Goal: Information Seeking & Learning: Compare options

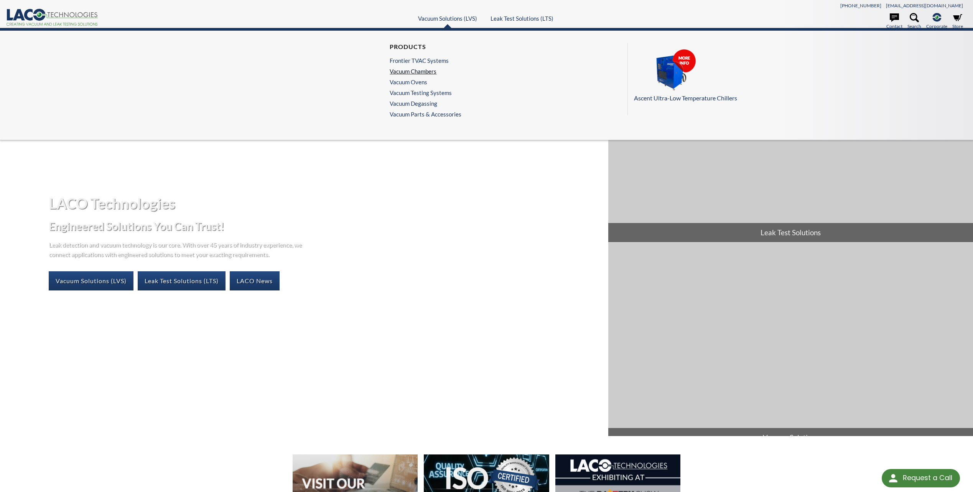
select select "Language Translate Widget"
click at [425, 71] on link "Vacuum Chambers" at bounding box center [424, 71] width 68 height 7
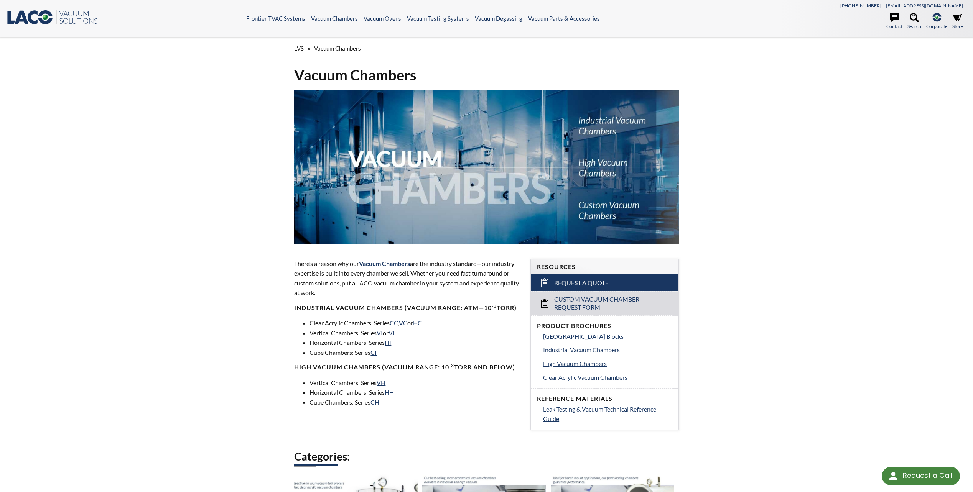
select select "Language Translate Widget"
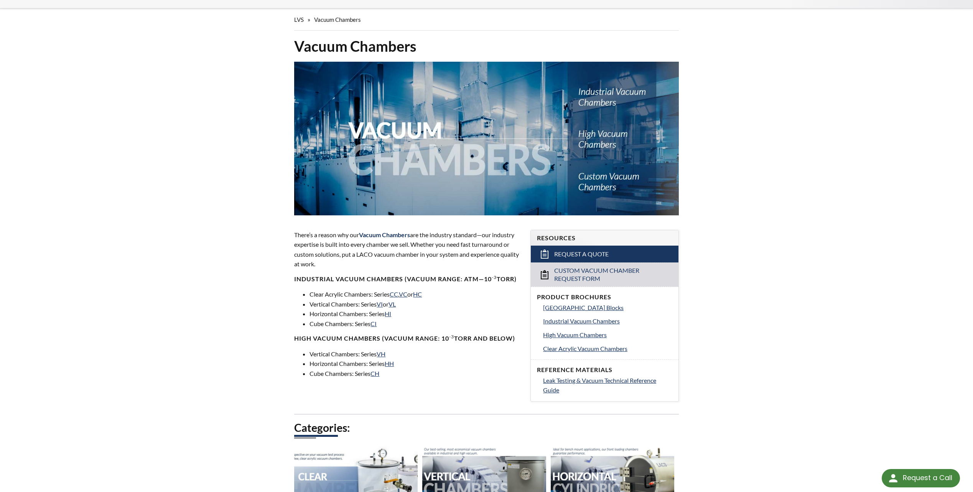
scroll to position [77, 0]
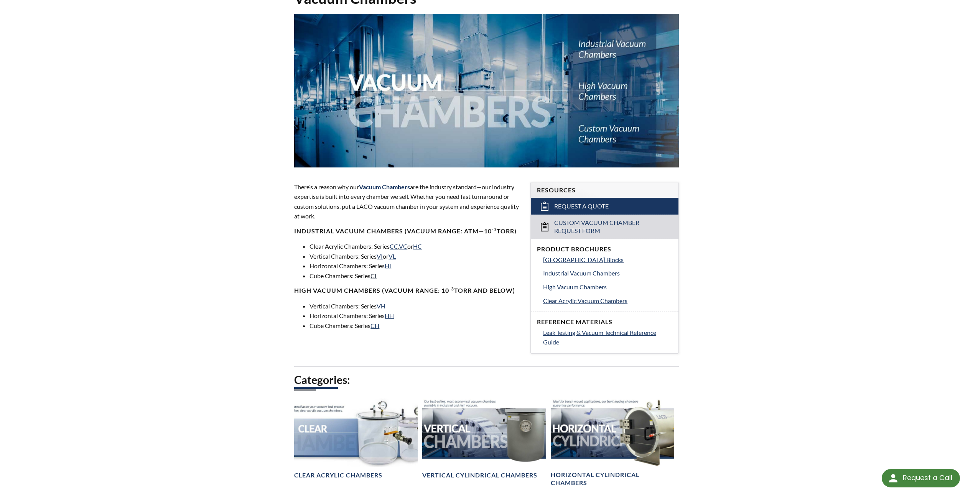
click at [377, 278] on link "CI" at bounding box center [373, 275] width 6 height 7
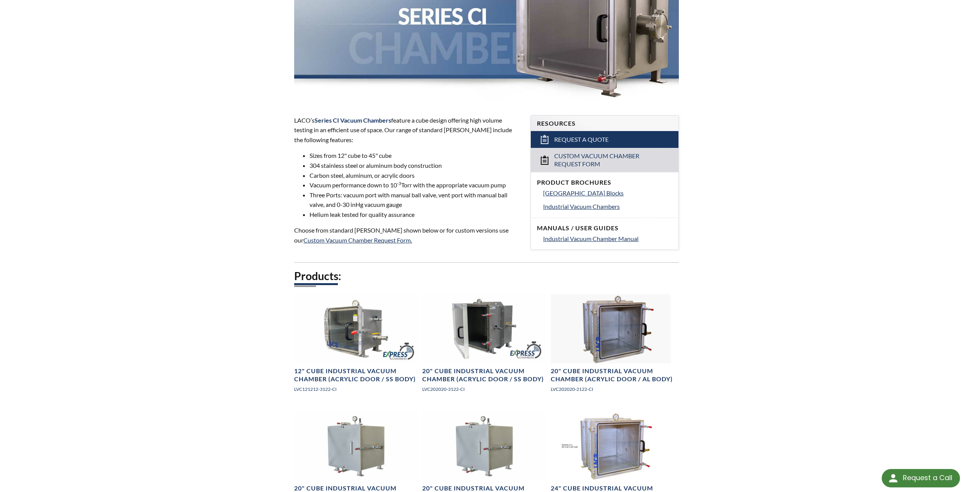
scroll to position [153, 0]
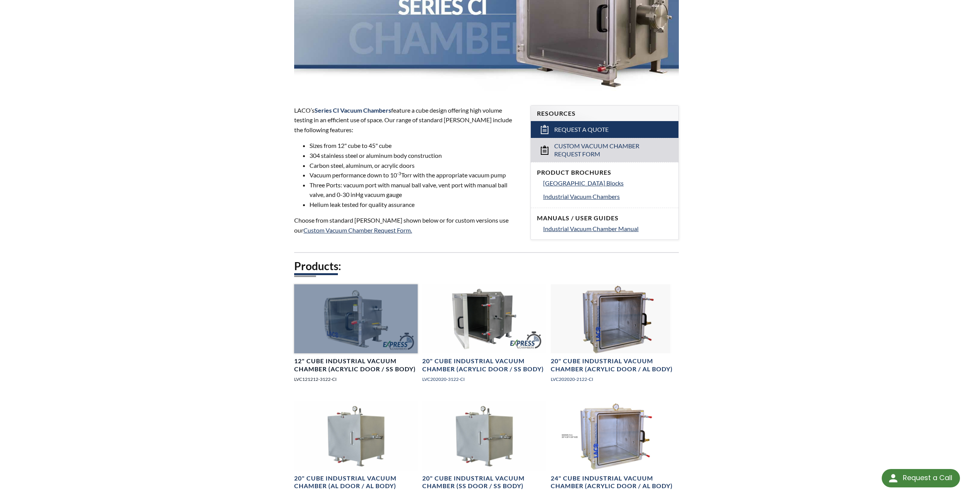
click at [364, 318] on div at bounding box center [355, 318] width 123 height 69
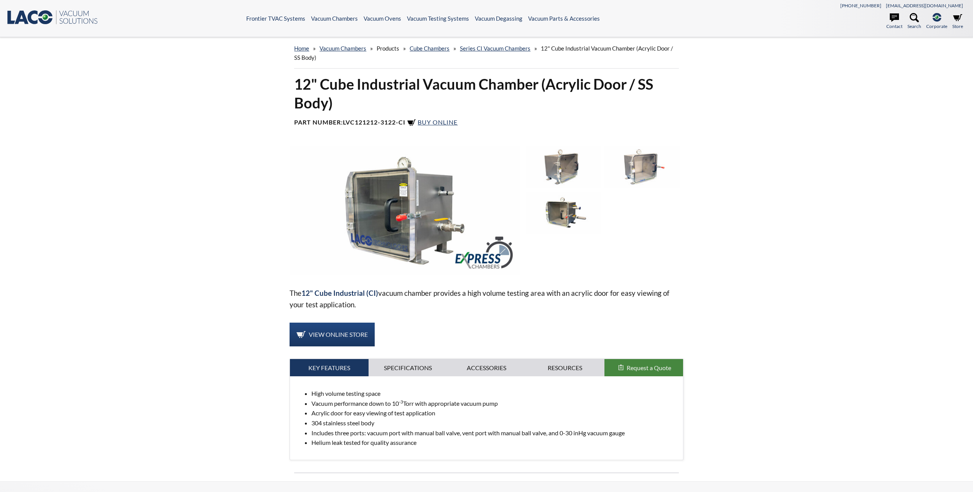
select select "Language Translate Widget"
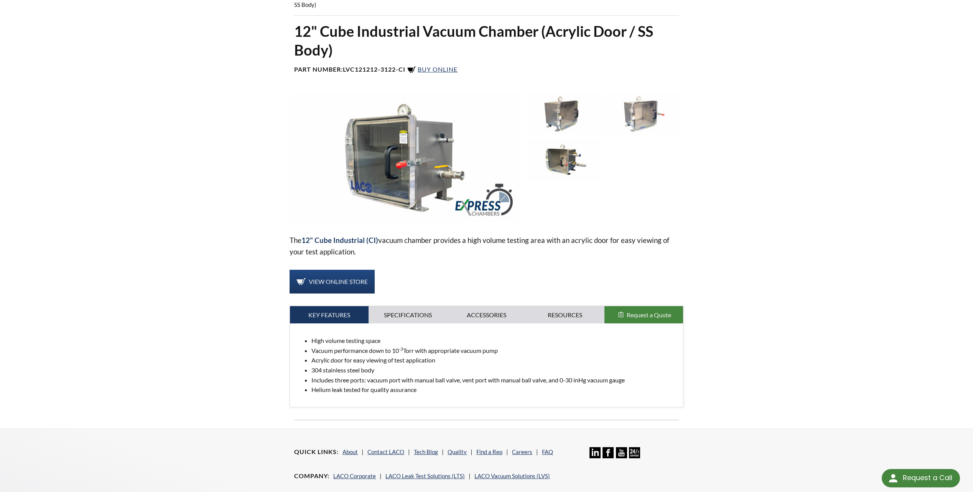
scroll to position [115, 0]
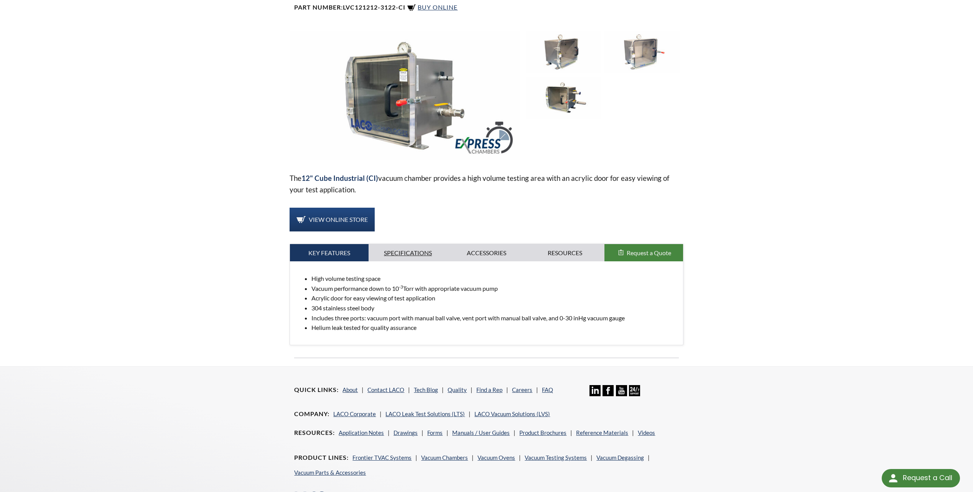
click at [419, 258] on link "Specifications" at bounding box center [407, 253] width 79 height 18
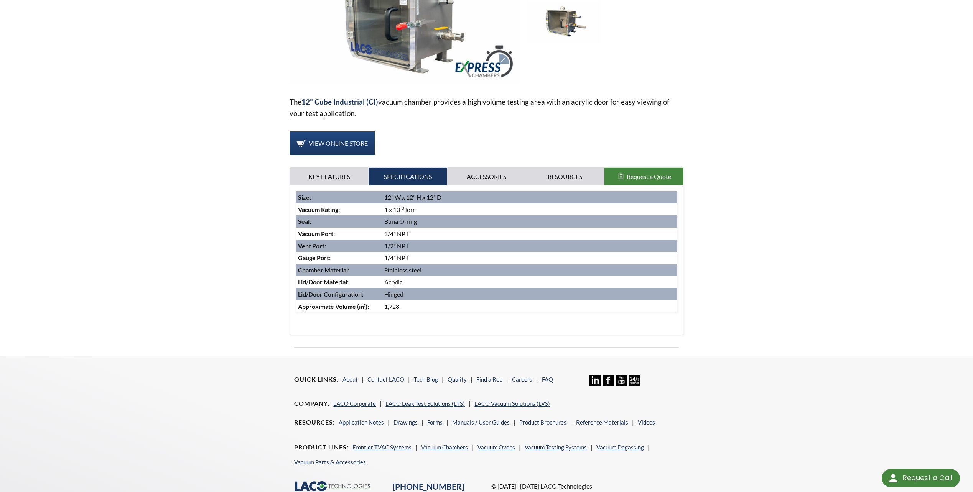
scroll to position [192, 0]
click at [490, 178] on link "Accessories" at bounding box center [486, 177] width 79 height 18
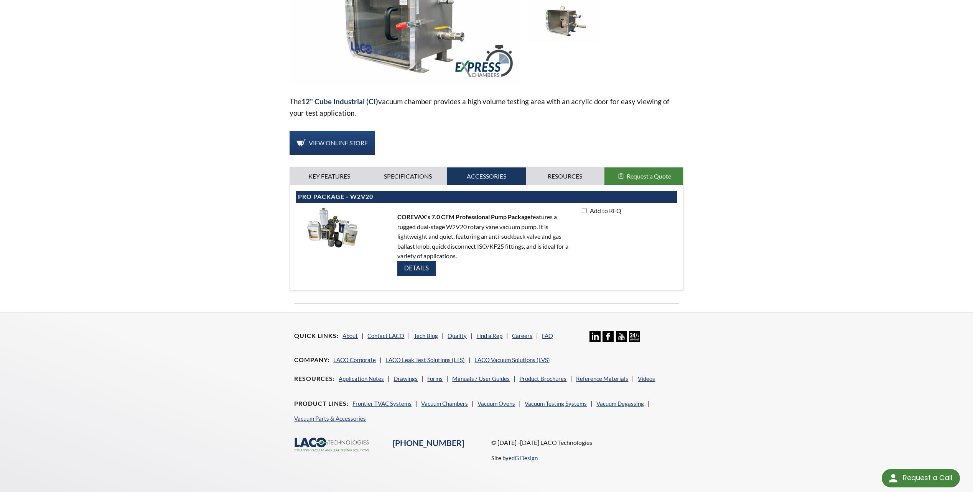
click at [416, 273] on img at bounding box center [416, 268] width 38 height 15
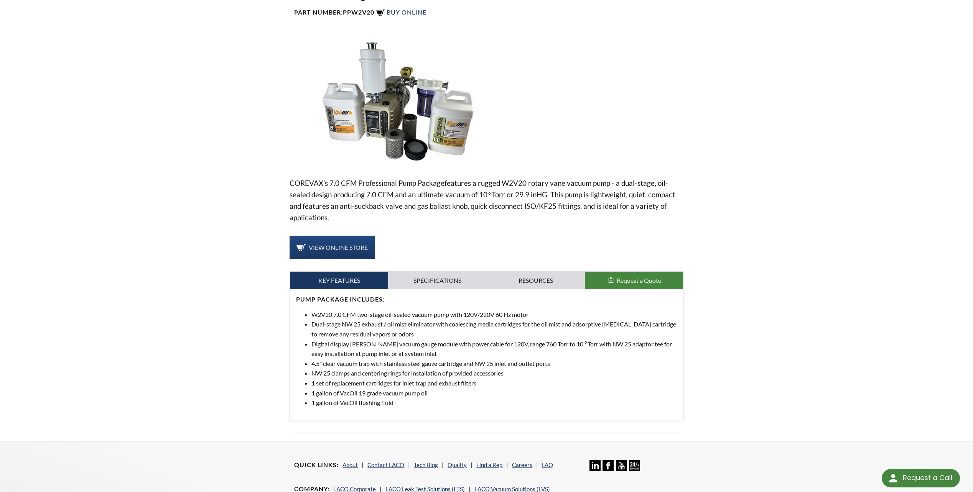
scroll to position [115, 0]
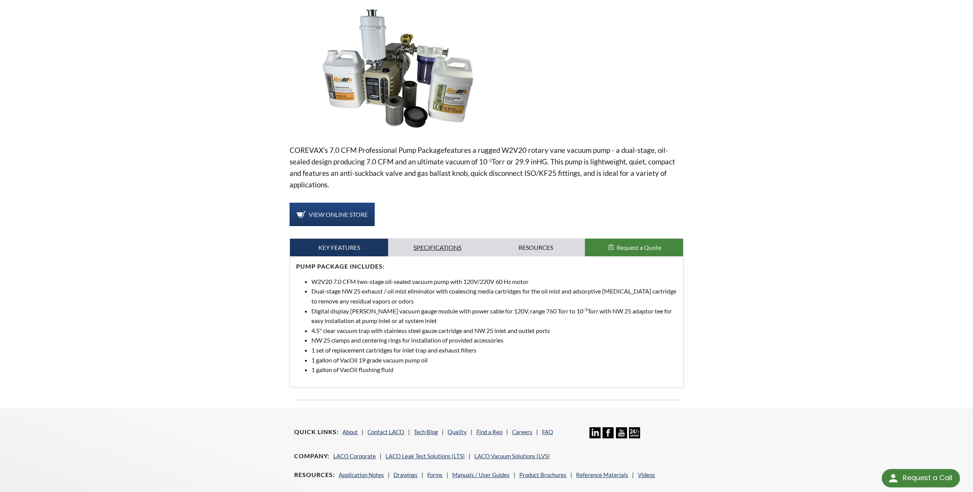
click at [445, 242] on link "Specifications" at bounding box center [437, 248] width 98 height 18
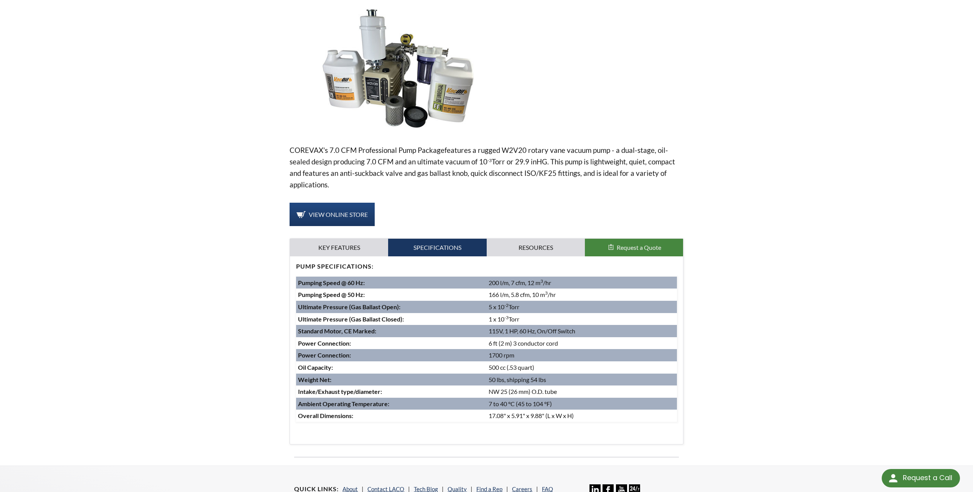
click at [374, 83] on img at bounding box center [404, 67] width 230 height 129
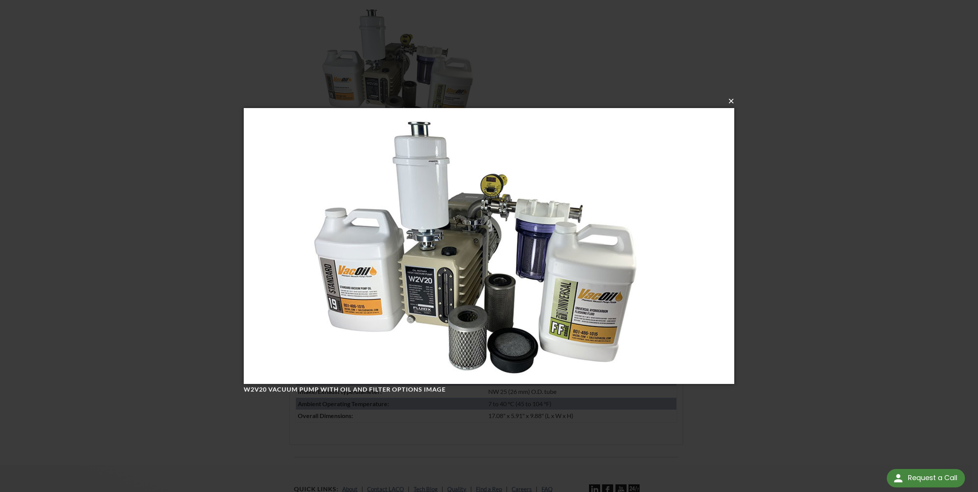
click at [729, 104] on button "×" at bounding box center [491, 101] width 491 height 17
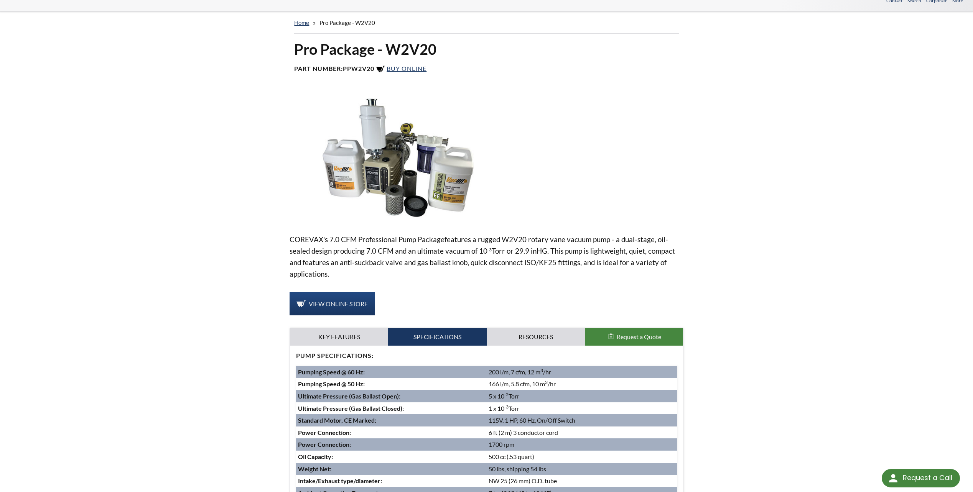
scroll to position [0, 0]
